Goal: Transaction & Acquisition: Purchase product/service

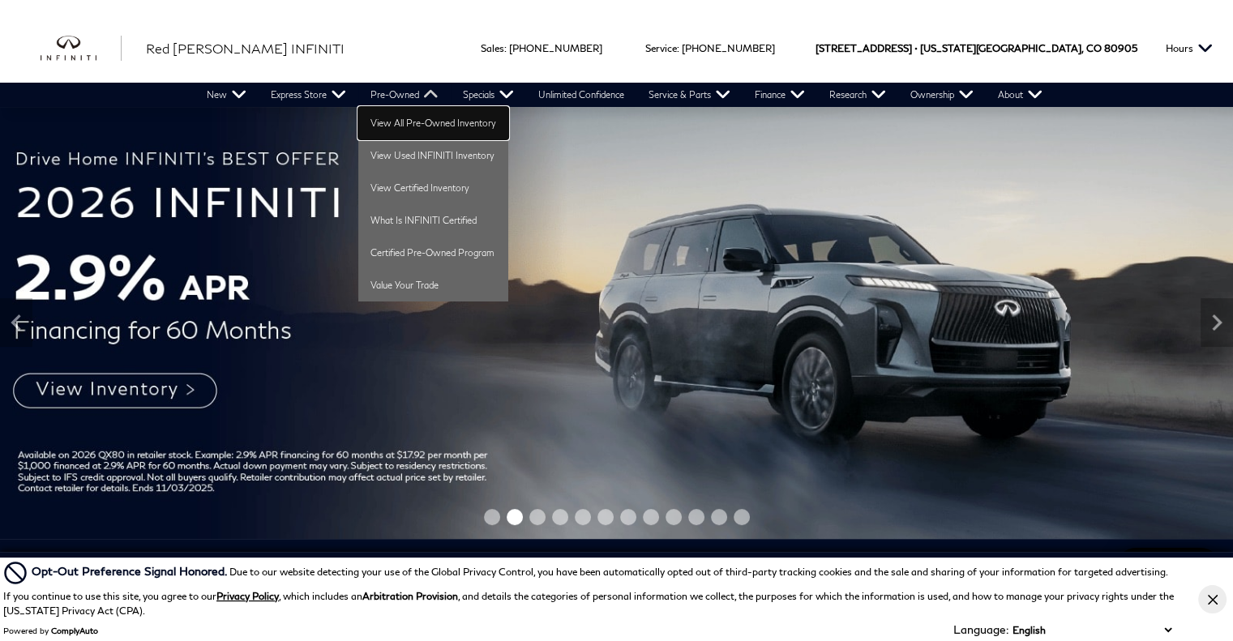
click at [404, 125] on link "View All Pre-Owned Inventory" at bounding box center [433, 123] width 150 height 32
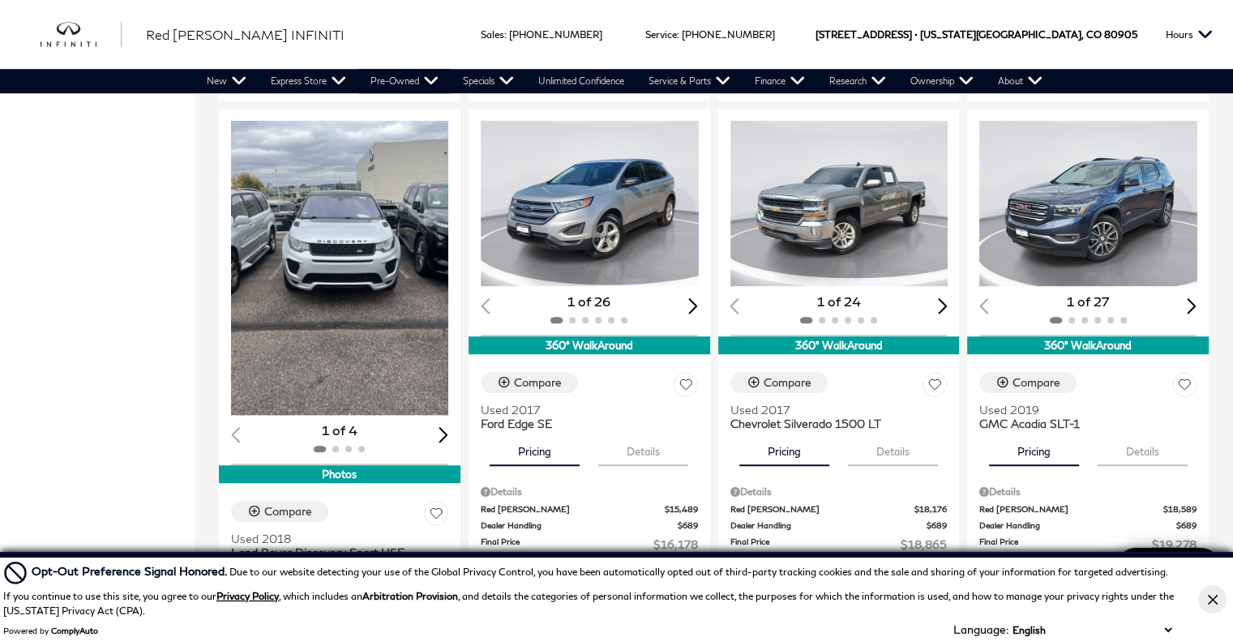
scroll to position [1377, 0]
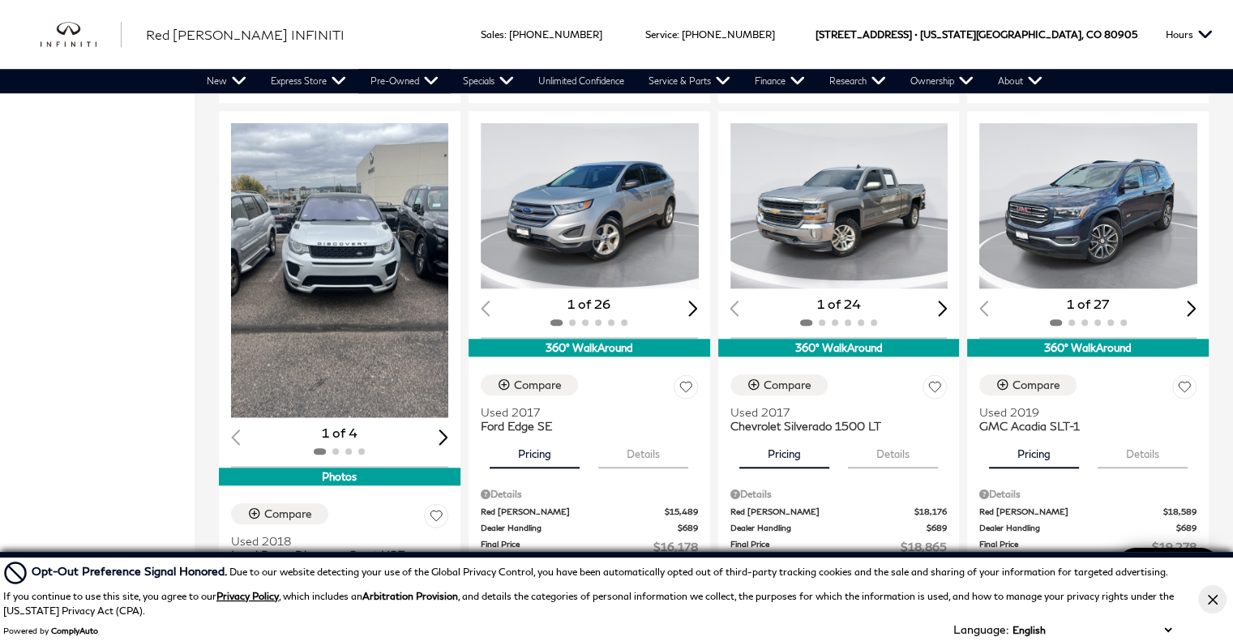
click at [386, 322] on img "1 / 2" at bounding box center [341, 270] width 221 height 294
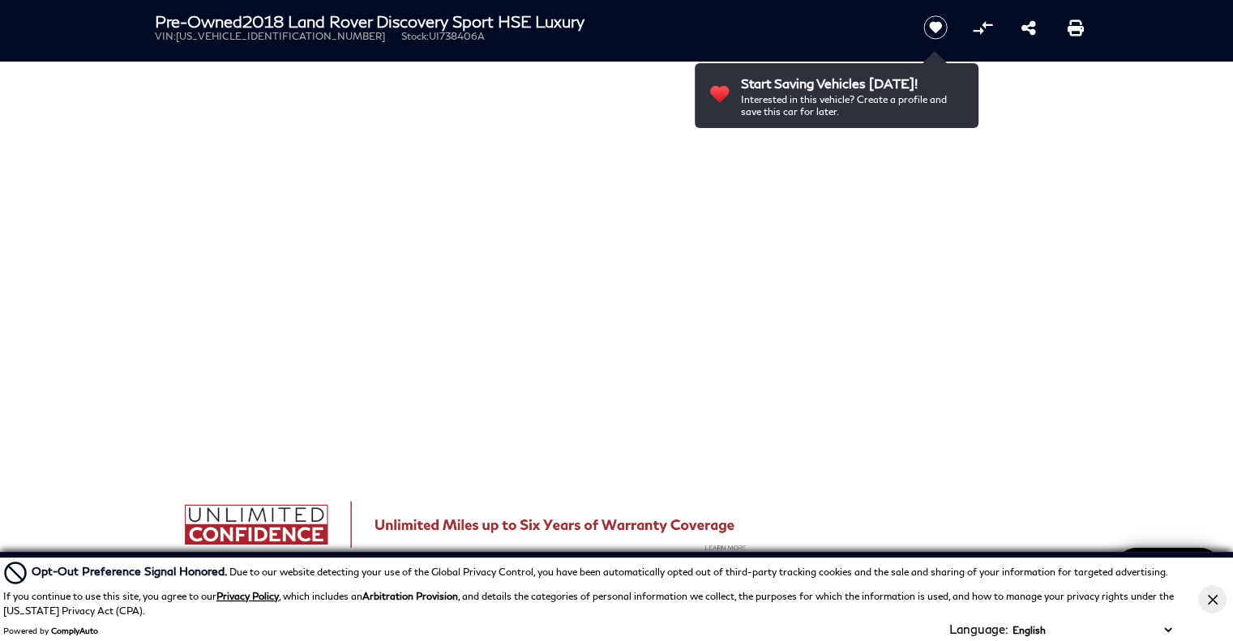
scroll to position [864, 0]
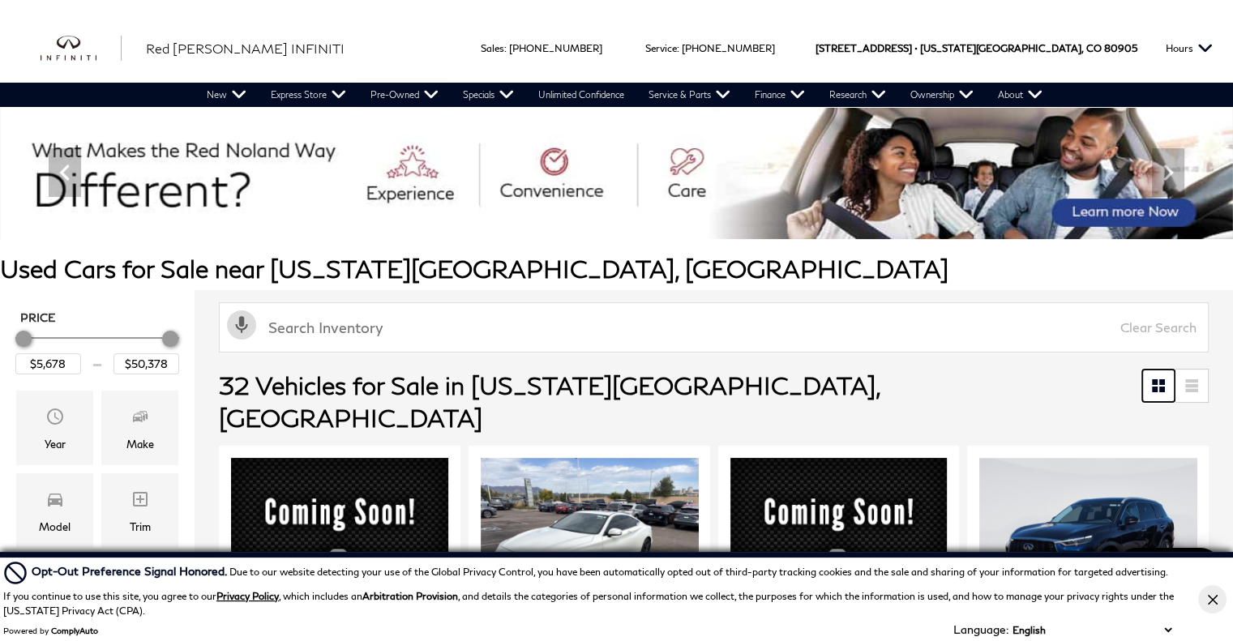
click at [1158, 388] on icon at bounding box center [1155, 390] width 6 height 6
click at [1158, 380] on icon at bounding box center [1155, 382] width 6 height 6
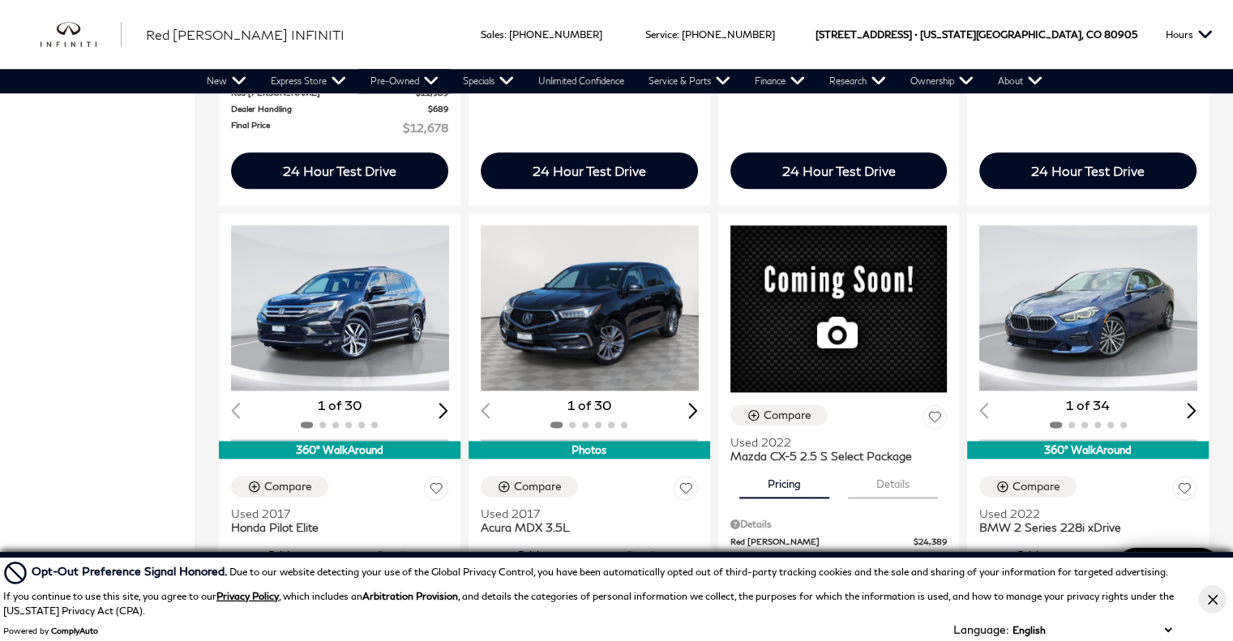
scroll to position [1940, 0]
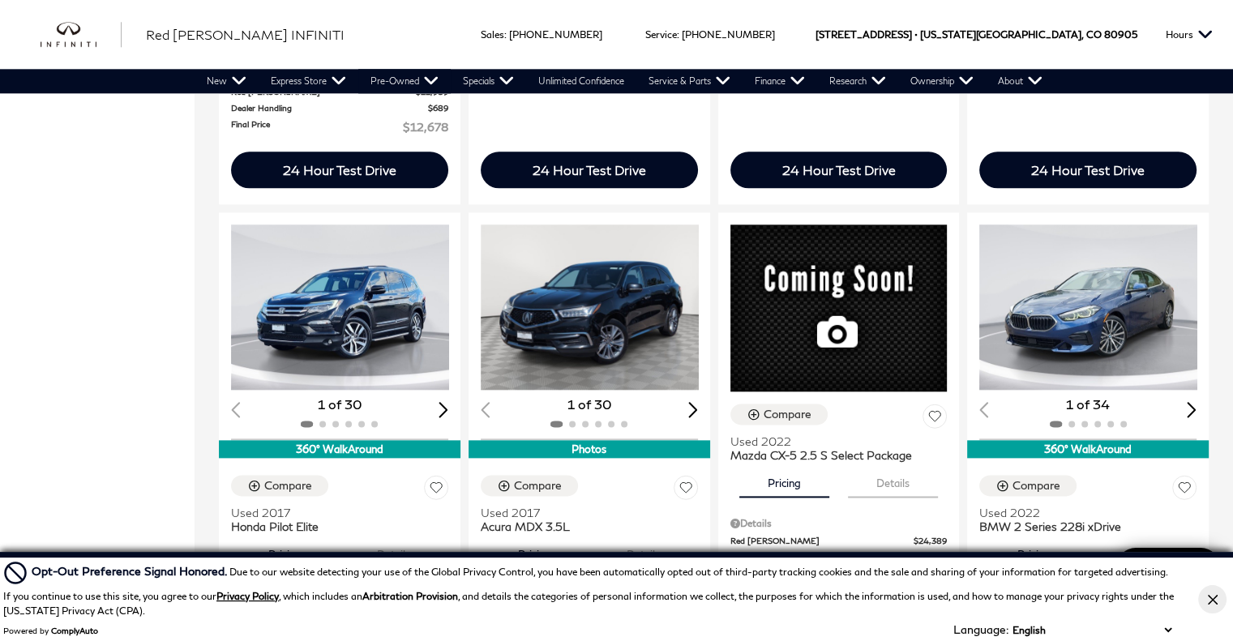
click at [1154, 247] on img "1 / 2" at bounding box center [1090, 307] width 221 height 165
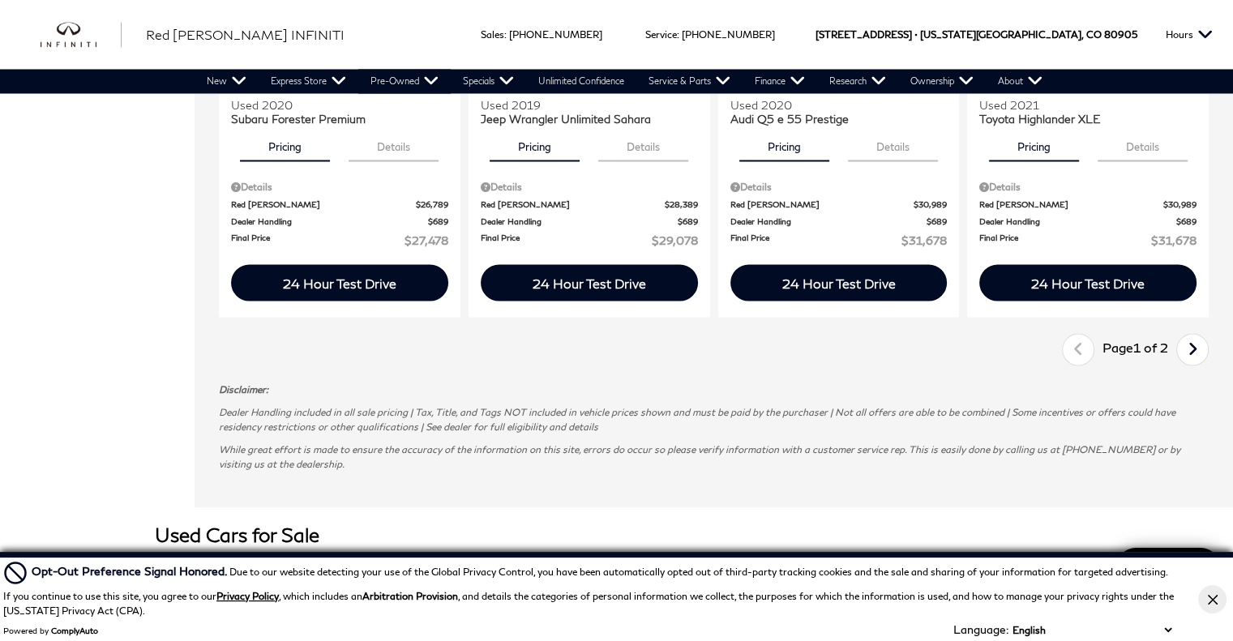
scroll to position [2866, 0]
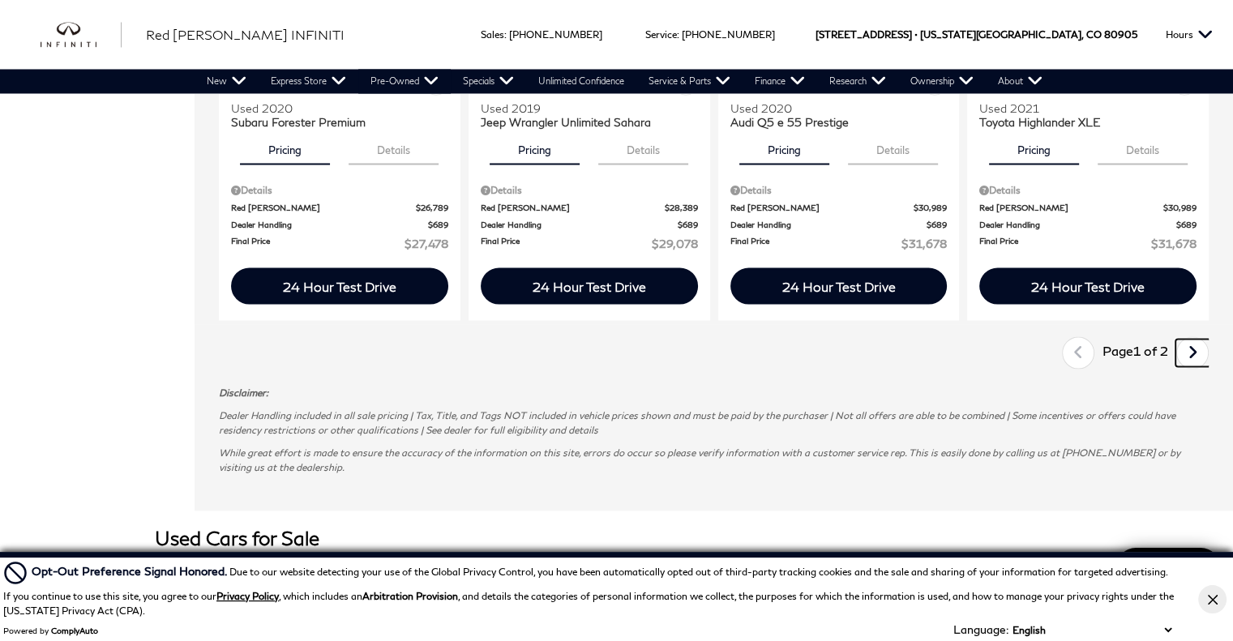
click at [1198, 339] on icon "next page" at bounding box center [1193, 352] width 11 height 26
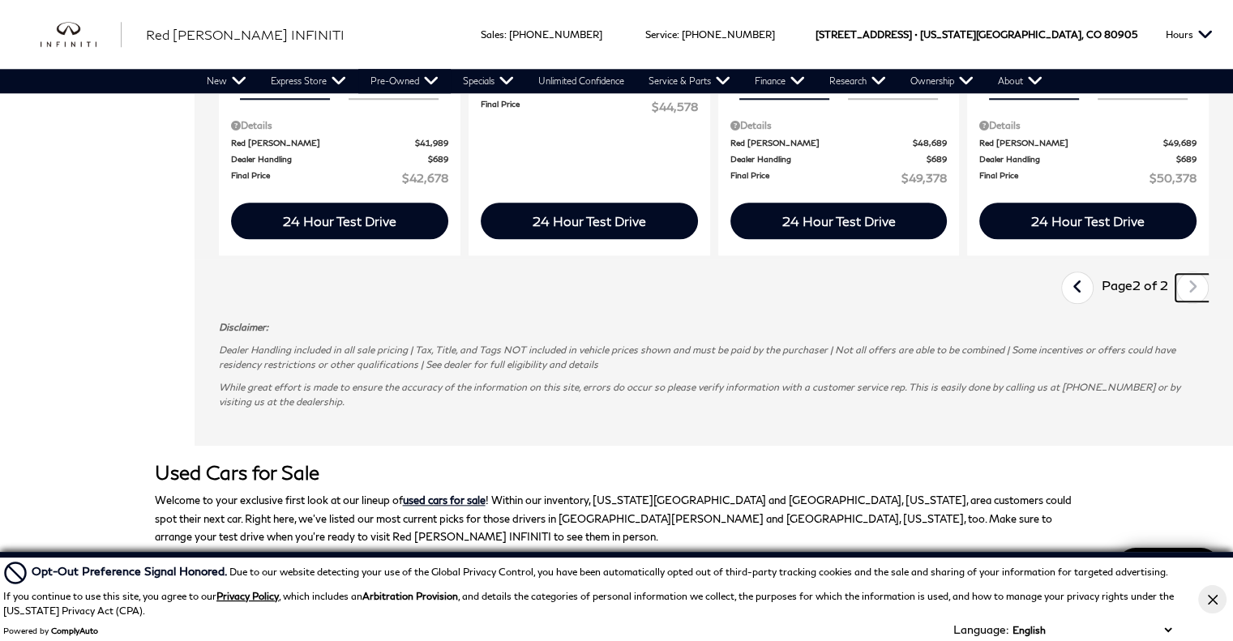
scroll to position [1721, 0]
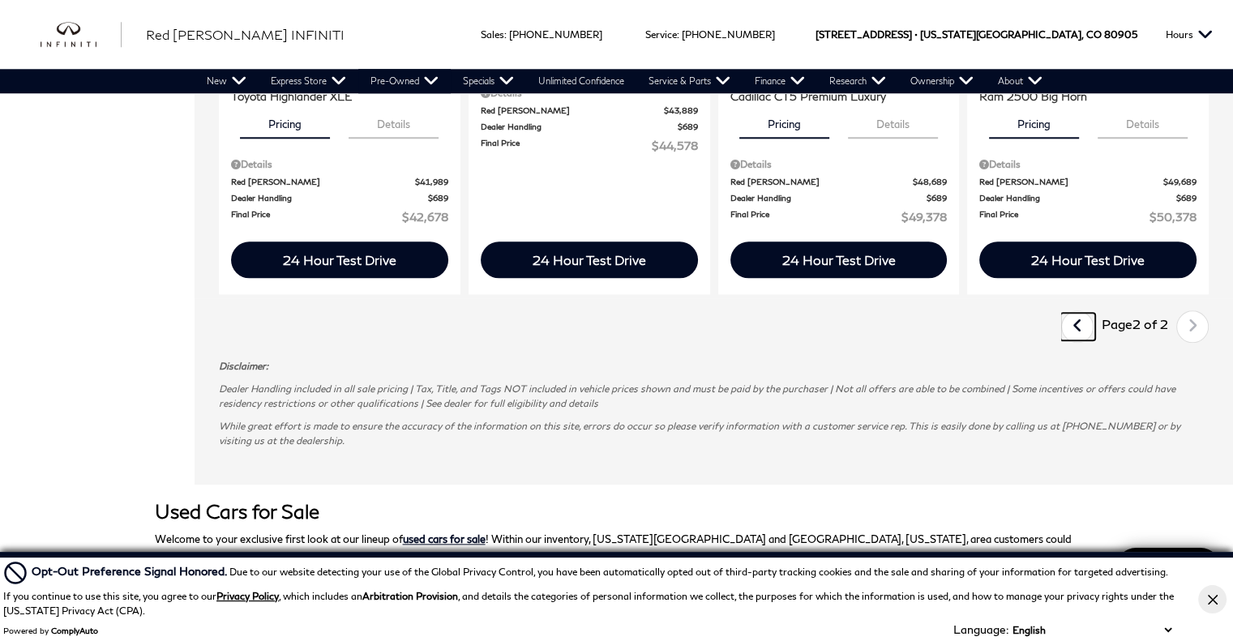
click at [1083, 313] on icon "previous page" at bounding box center [1078, 326] width 11 height 26
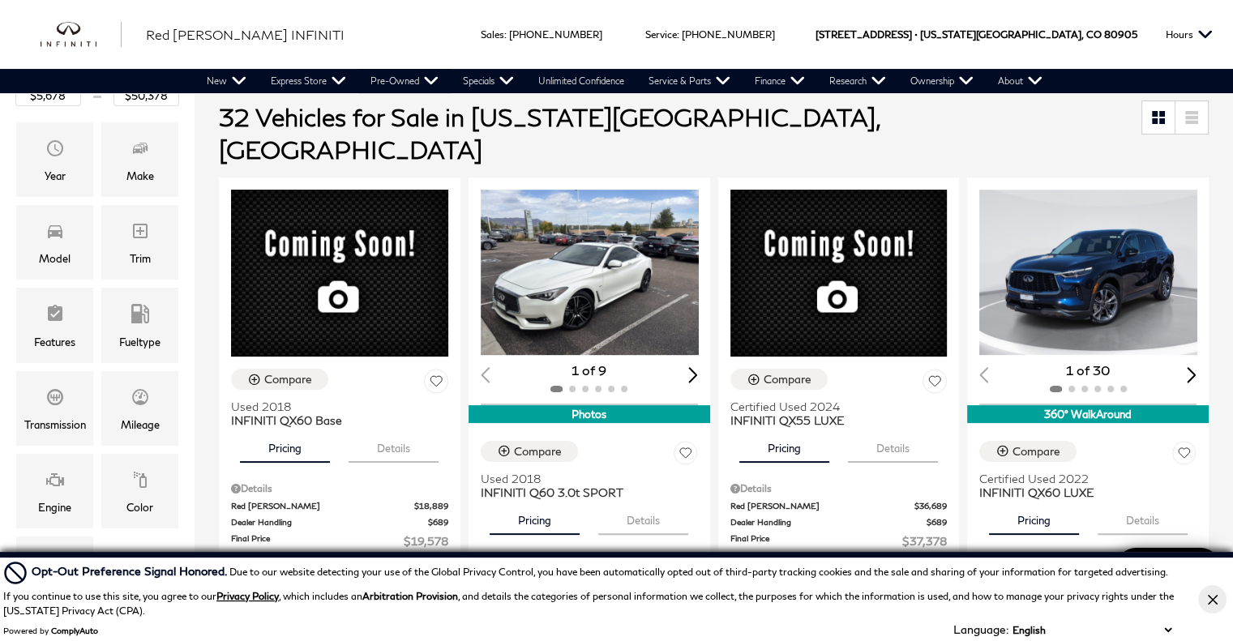
scroll to position [269, 0]
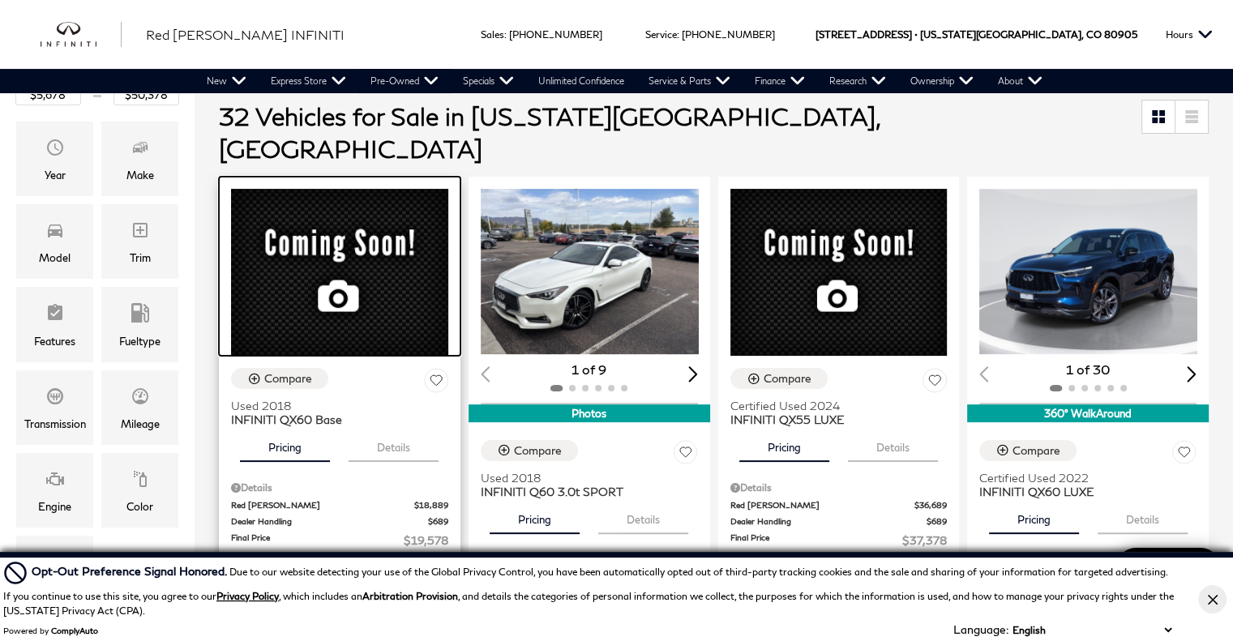
click at [362, 212] on div at bounding box center [340, 266] width 242 height 179
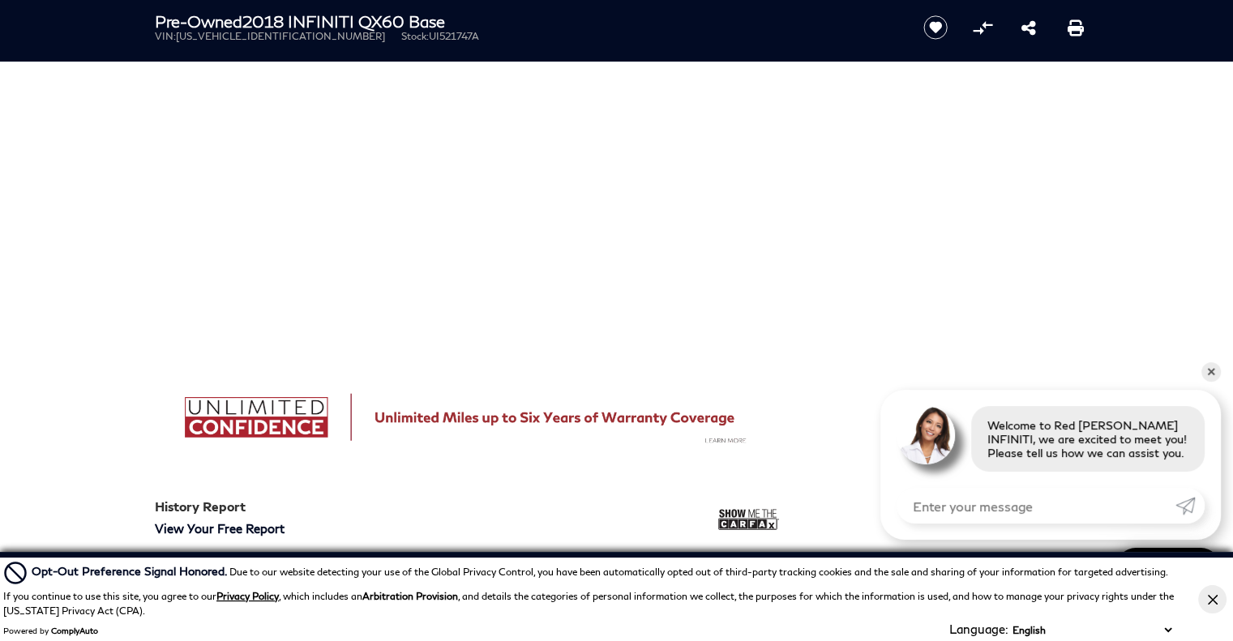
scroll to position [971, 0]
